Goal: Information Seeking & Learning: Learn about a topic

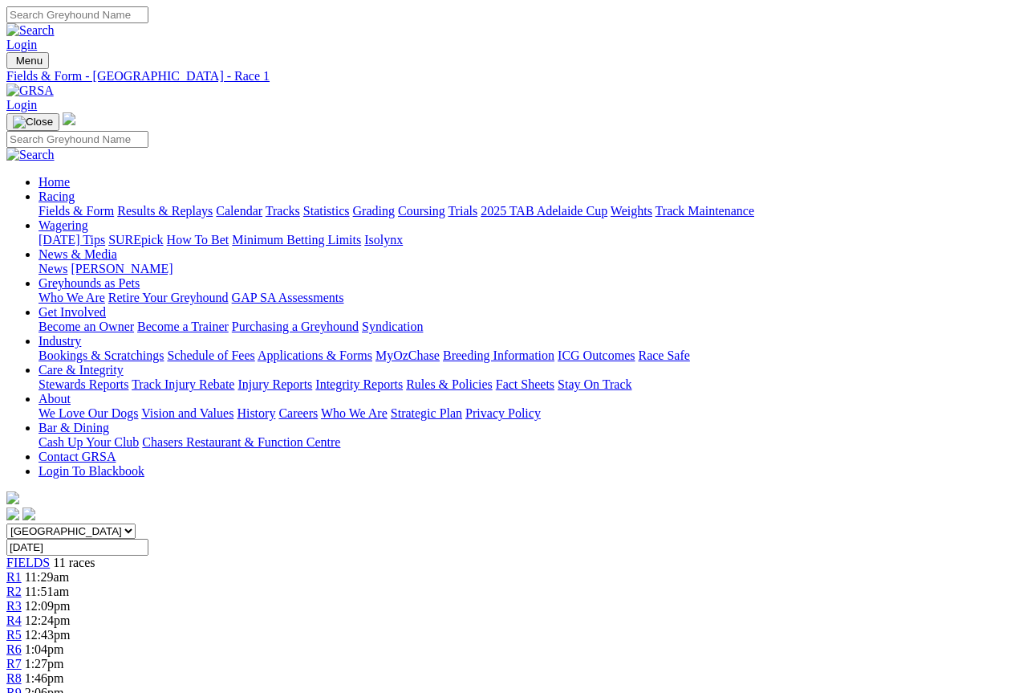
scroll to position [2851, 0]
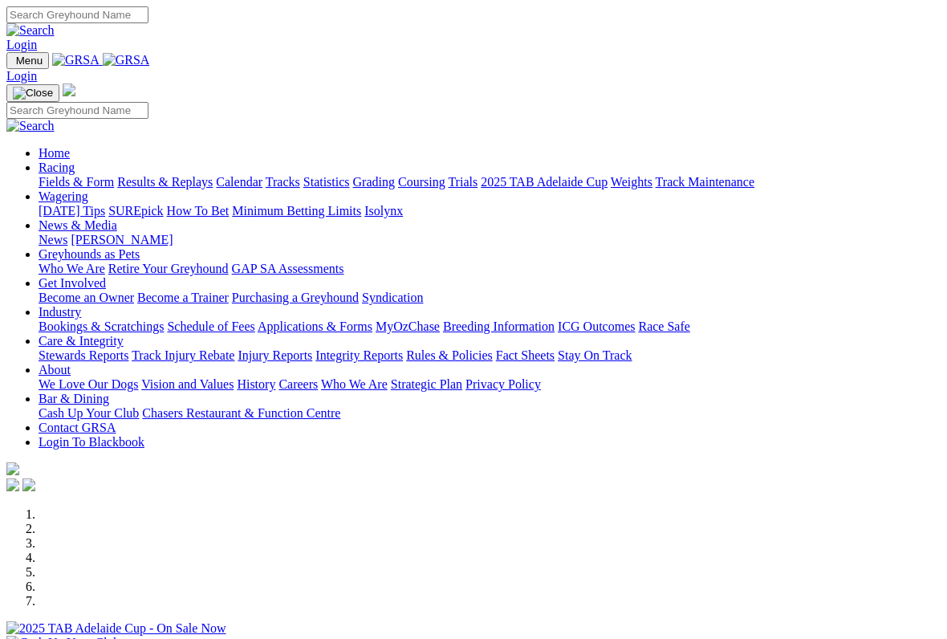
click at [75, 161] on link "Racing" at bounding box center [57, 168] width 36 height 14
click at [52, 175] on link "Fields & Form" at bounding box center [76, 182] width 75 height 14
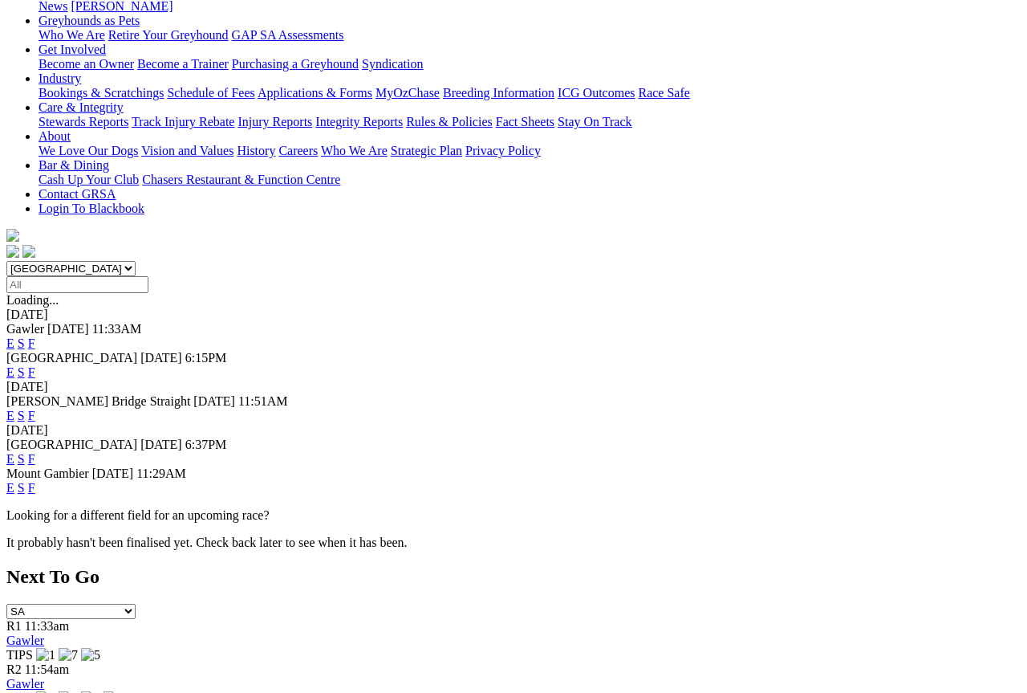
scroll to position [262, 0]
click at [35, 481] on link "F" at bounding box center [31, 488] width 7 height 14
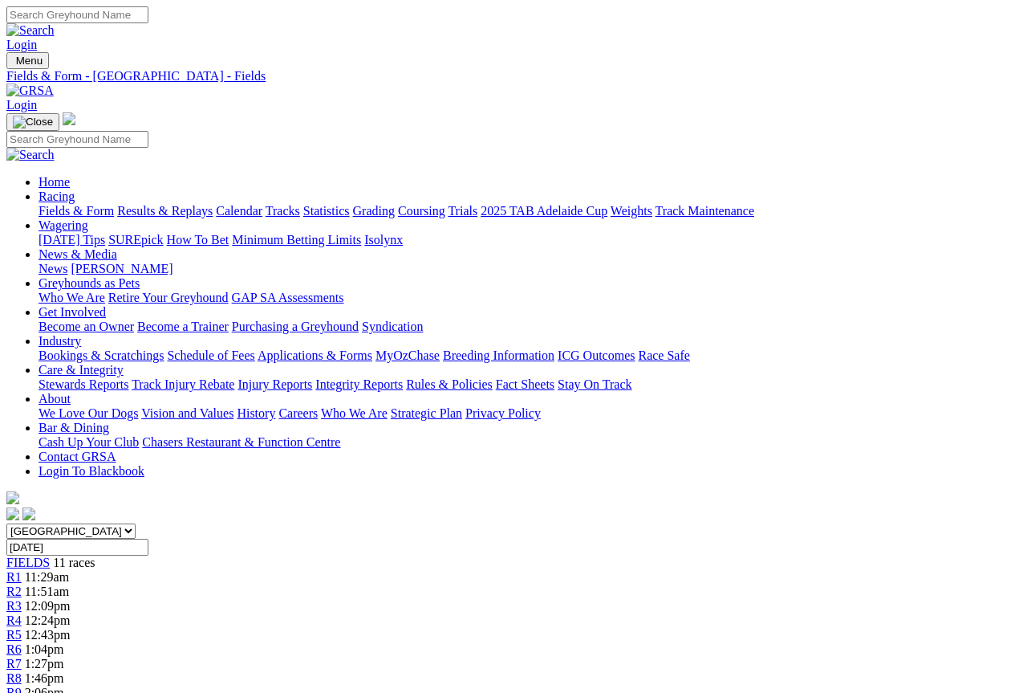
click at [49, 204] on link "Fields & Form" at bounding box center [76, 211] width 75 height 14
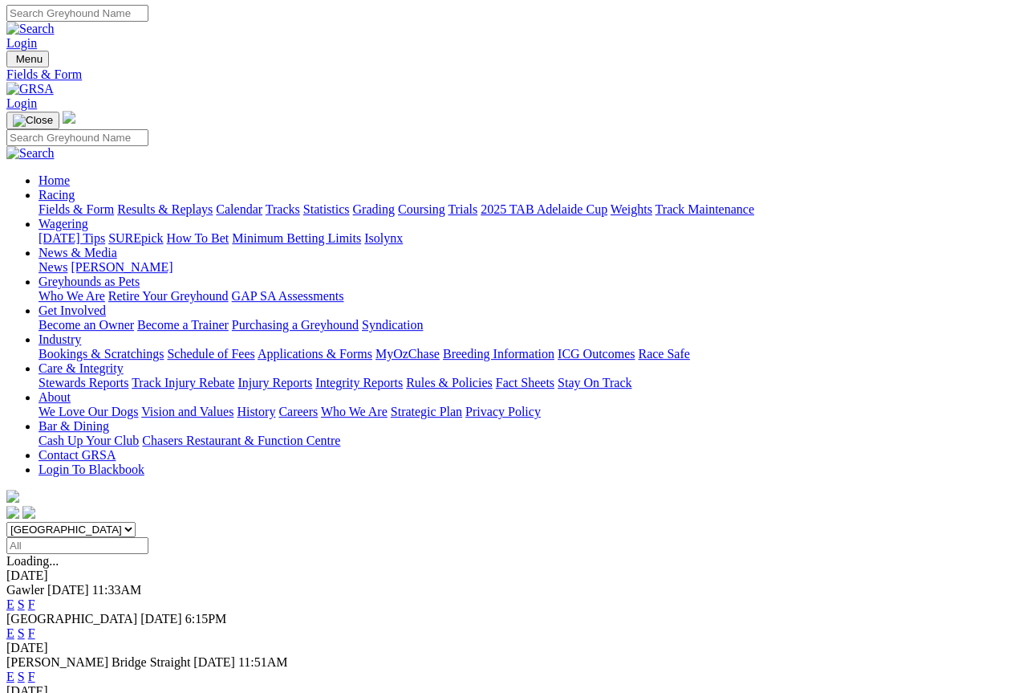
scroll to position [2, 0]
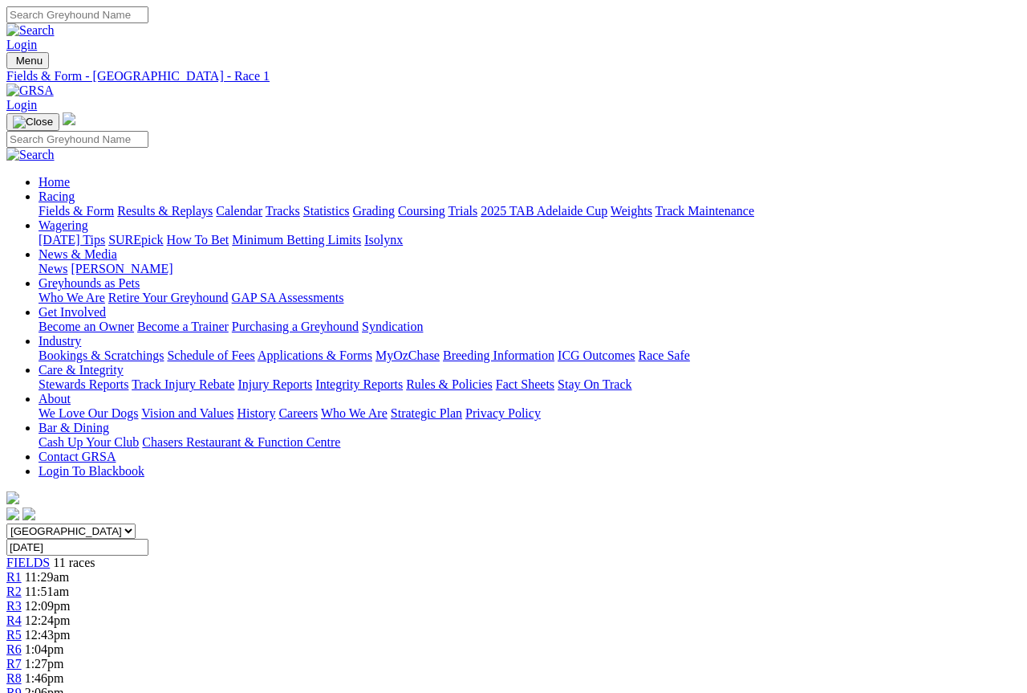
click at [22, 599] on span "R3" at bounding box center [13, 606] width 15 height 14
click at [62, 204] on link "Fields & Form" at bounding box center [76, 211] width 75 height 14
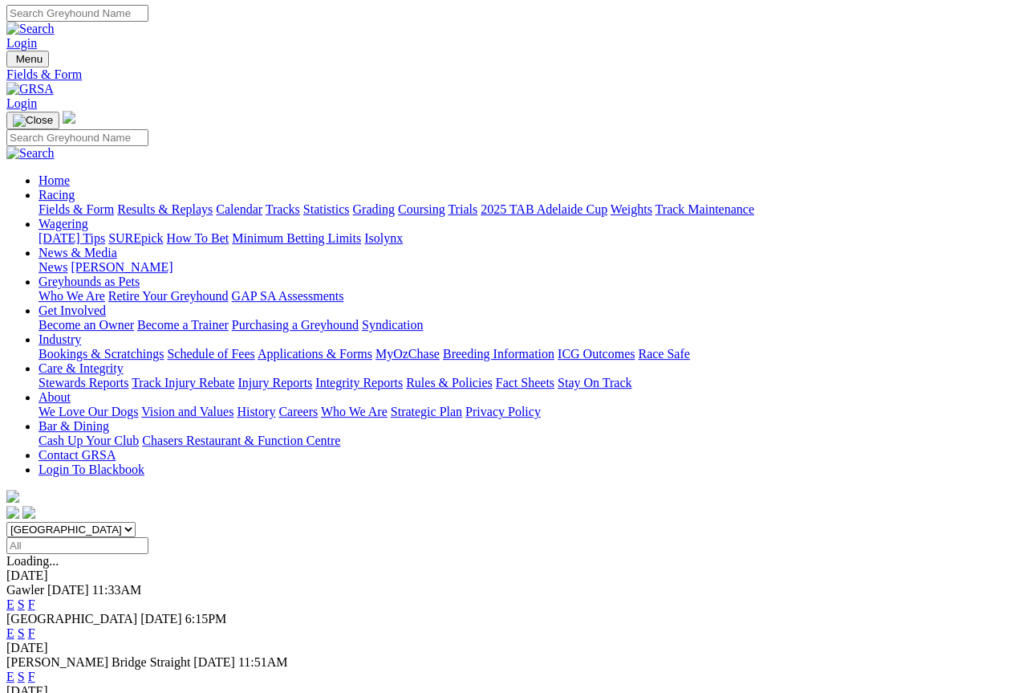
scroll to position [2, 0]
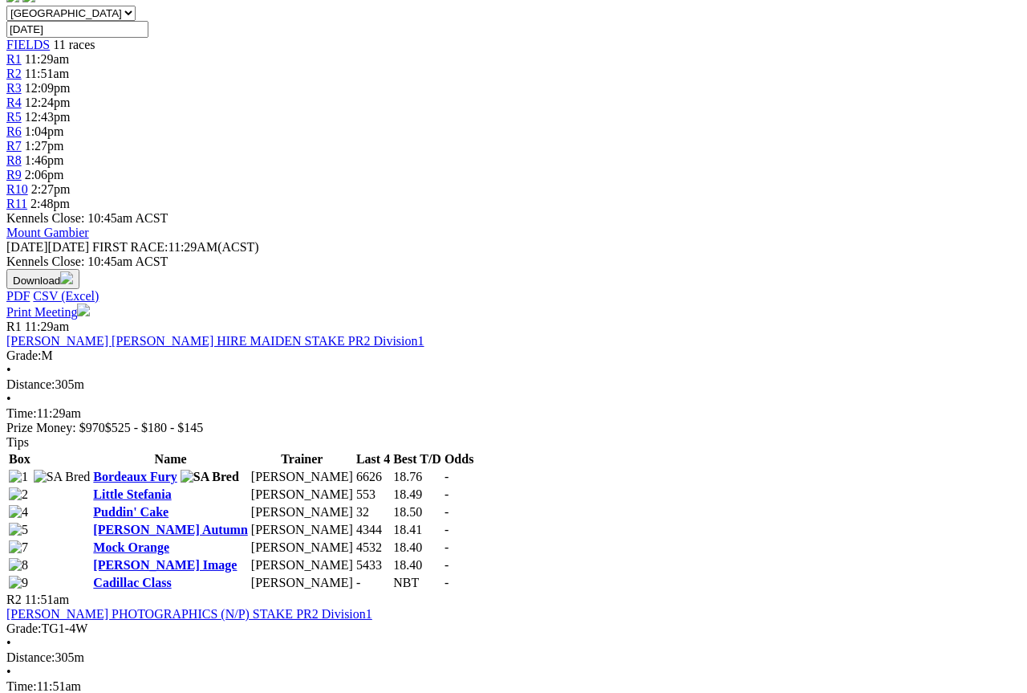
scroll to position [536, 0]
